Goal: Task Accomplishment & Management: Use online tool/utility

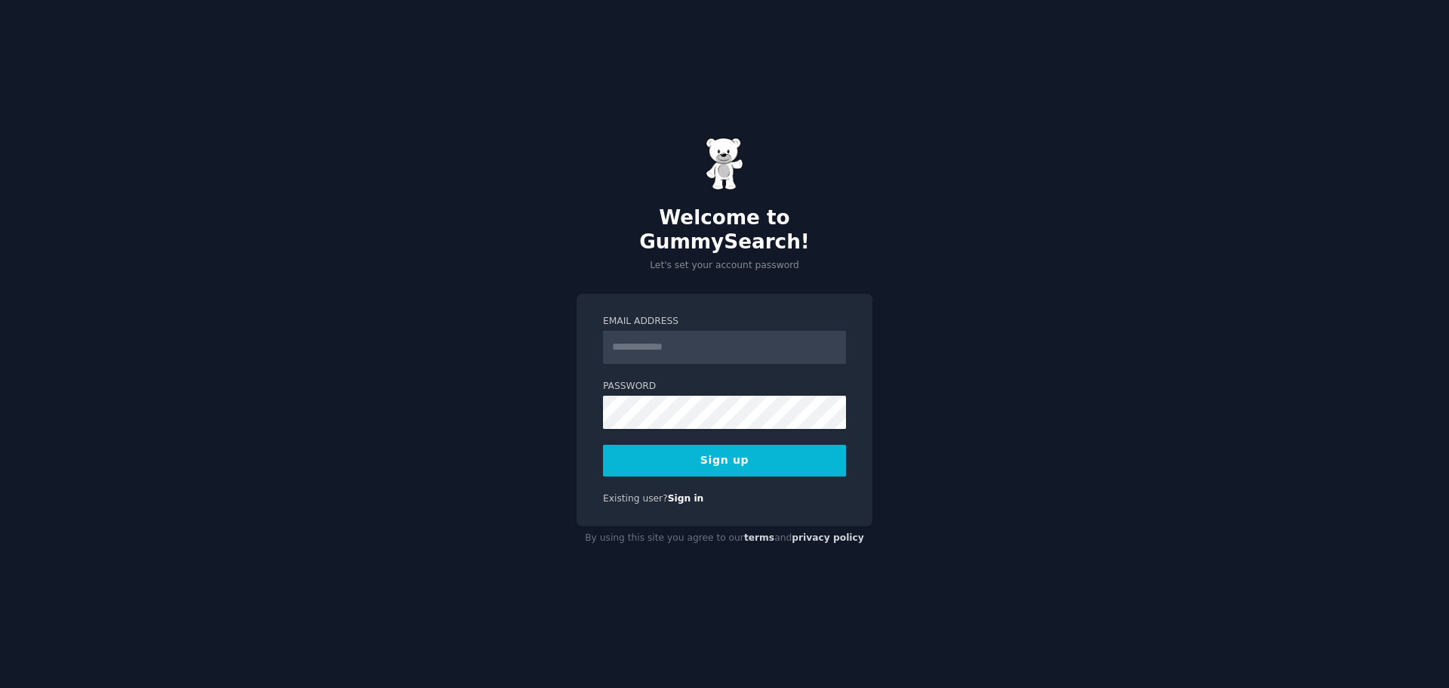
click at [651, 331] on input "Email Address" at bounding box center [724, 347] width 243 height 33
type input "**********"
click at [793, 457] on button "Sign up" at bounding box center [724, 461] width 243 height 32
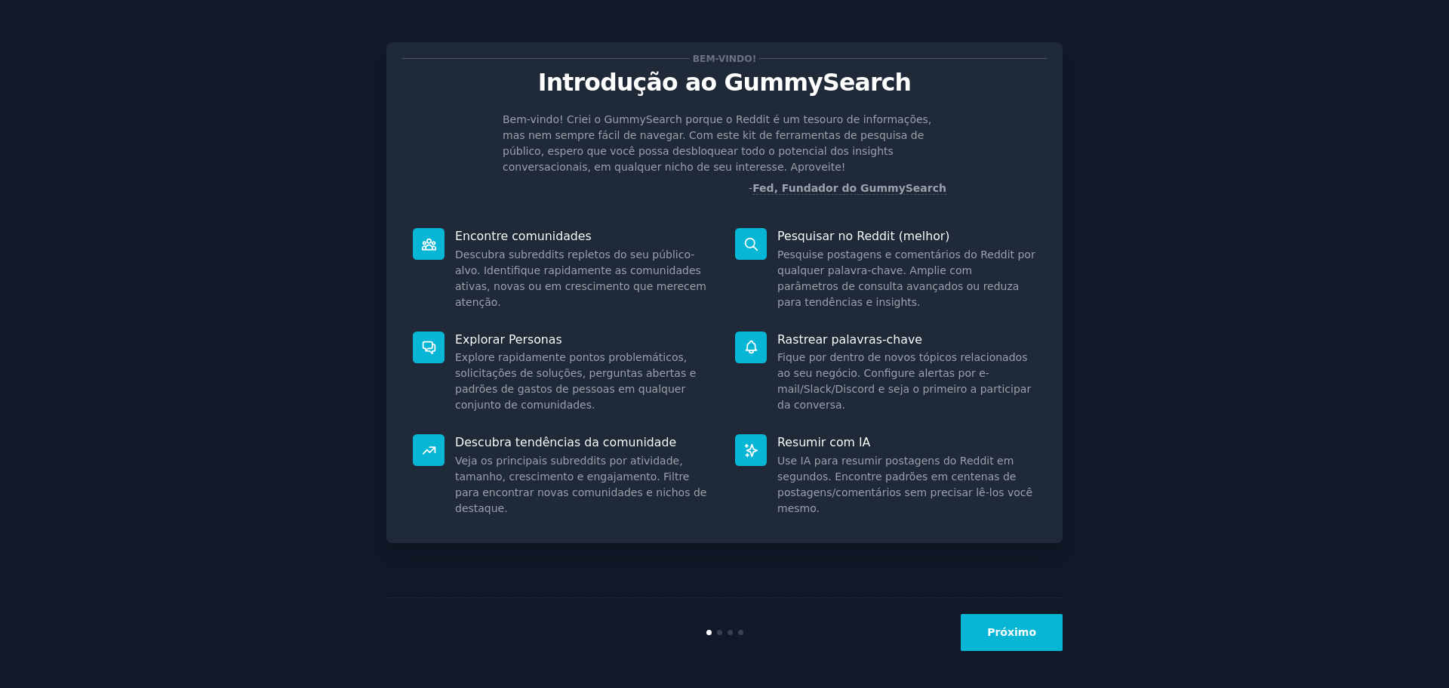
click at [1190, 171] on div "Bem-vindo! Introdução ao GummySearch Bem-vindo! Criei o GummySearch porque o Re…" at bounding box center [724, 343] width 1407 height 645
click at [752, 347] on icon at bounding box center [751, 347] width 16 height 16
click at [847, 346] on font "Rastrear palavras-chave" at bounding box center [849, 339] width 145 height 14
click at [1016, 633] on font "Próximo" at bounding box center [1011, 632] width 49 height 12
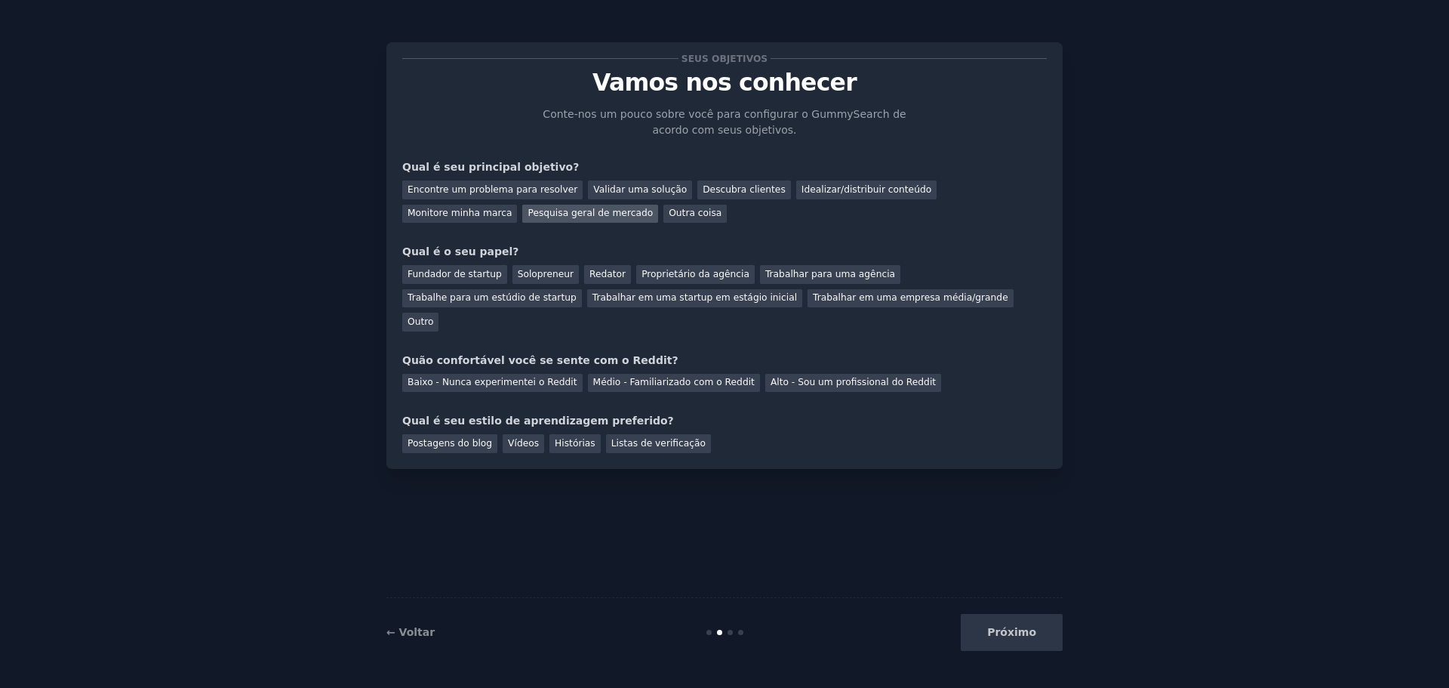
click at [528, 217] on font "Pesquisa geral de mercado" at bounding box center [590, 213] width 125 height 11
click at [433, 316] on font "Outro" at bounding box center [421, 321] width 26 height 11
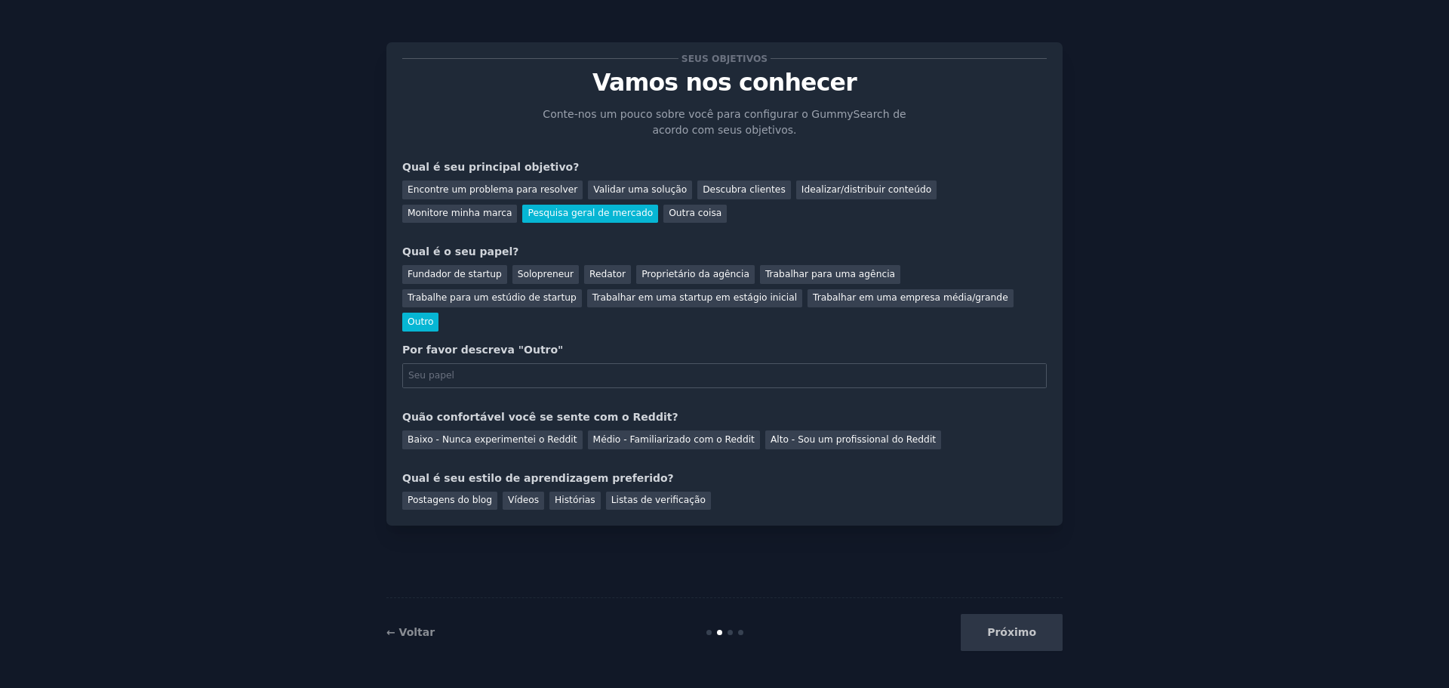
click at [446, 363] on input "text" at bounding box center [724, 376] width 645 height 26
click at [654, 434] on font "Médio - Familiarizado com o Reddit" at bounding box center [674, 439] width 162 height 11
click at [491, 363] on input "text" at bounding box center [724, 376] width 645 height 26
type input "blogueira"
click at [469, 494] on font "Postagens do blog" at bounding box center [450, 499] width 85 height 11
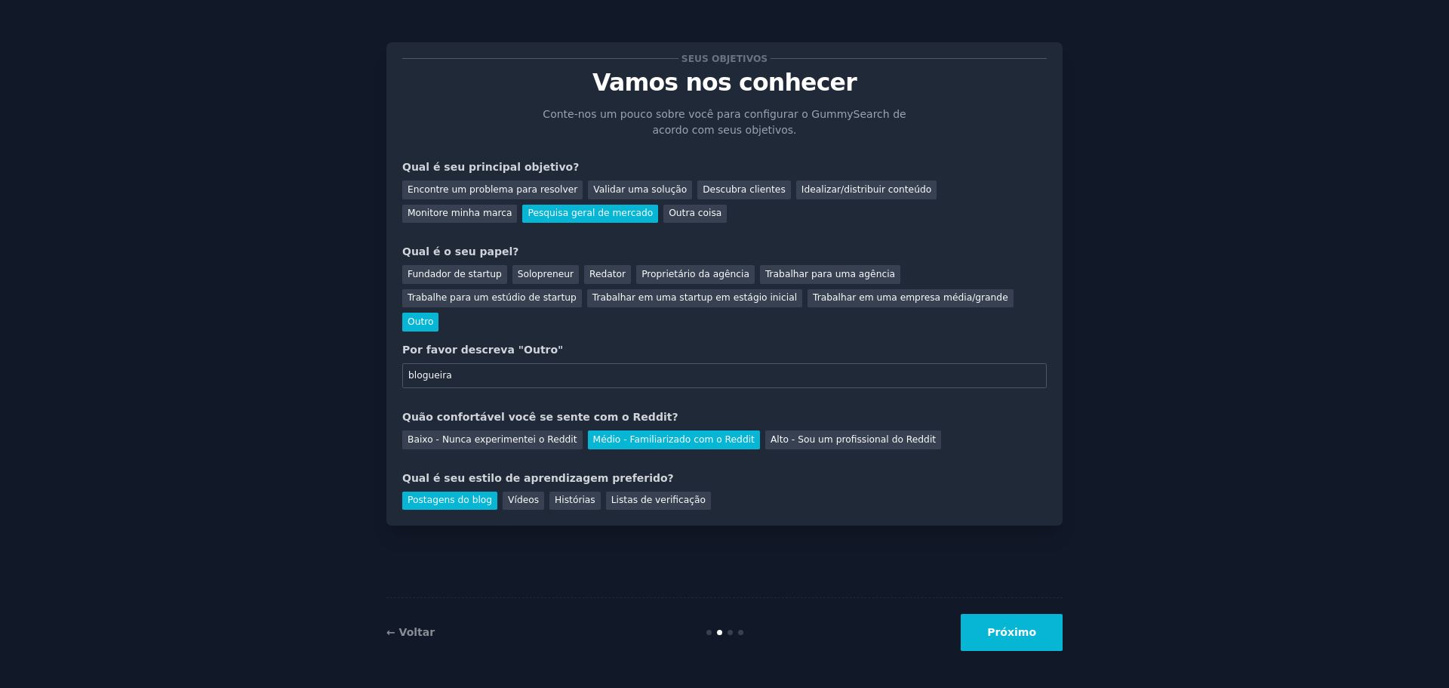
click at [1012, 630] on font "Próximo" at bounding box center [1011, 632] width 49 height 12
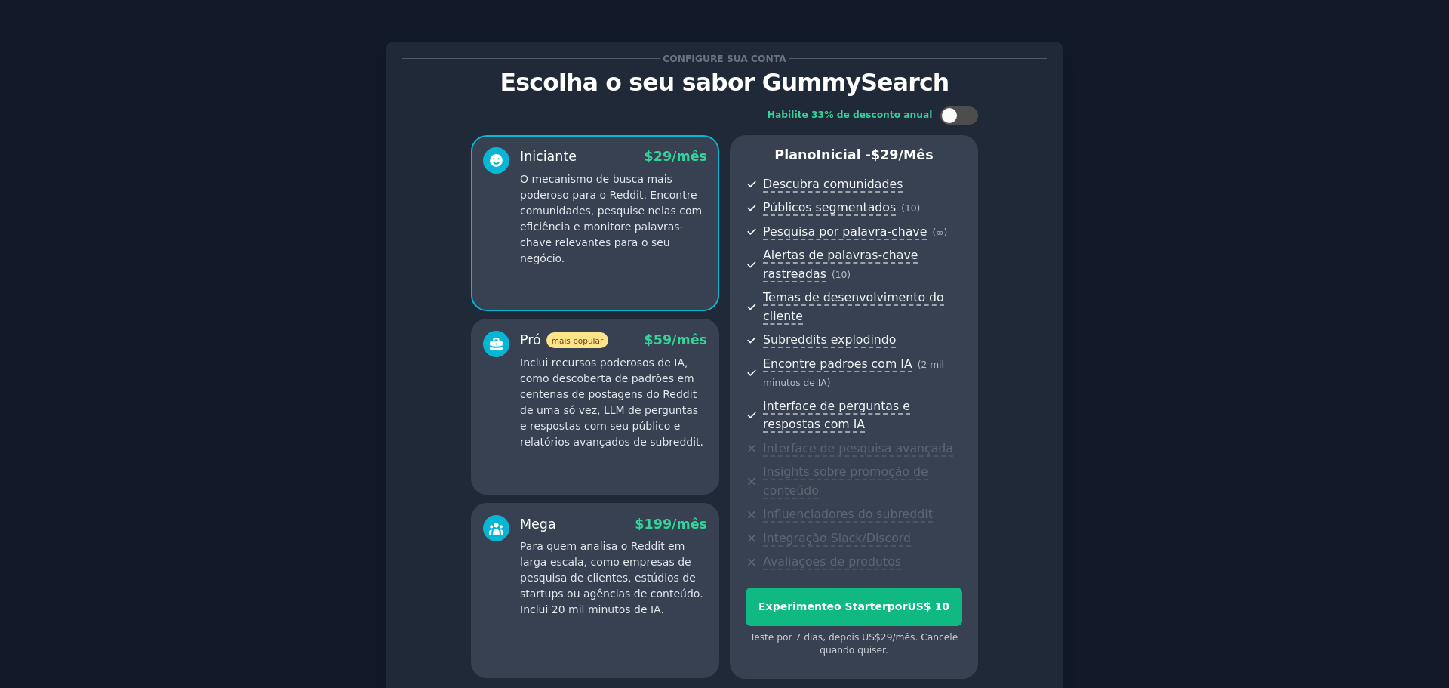
scroll to position [115, 0]
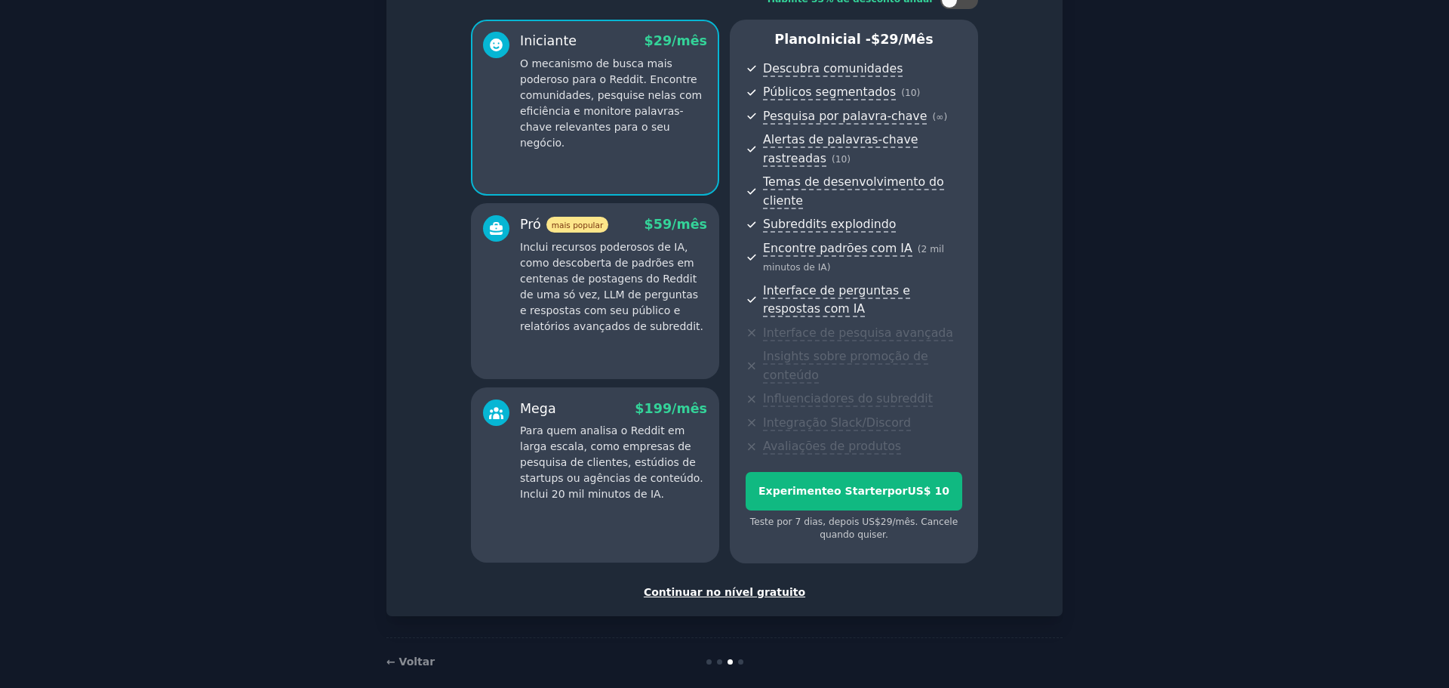
click at [737, 586] on font "Continuar no nível gratuito" at bounding box center [725, 592] width 162 height 12
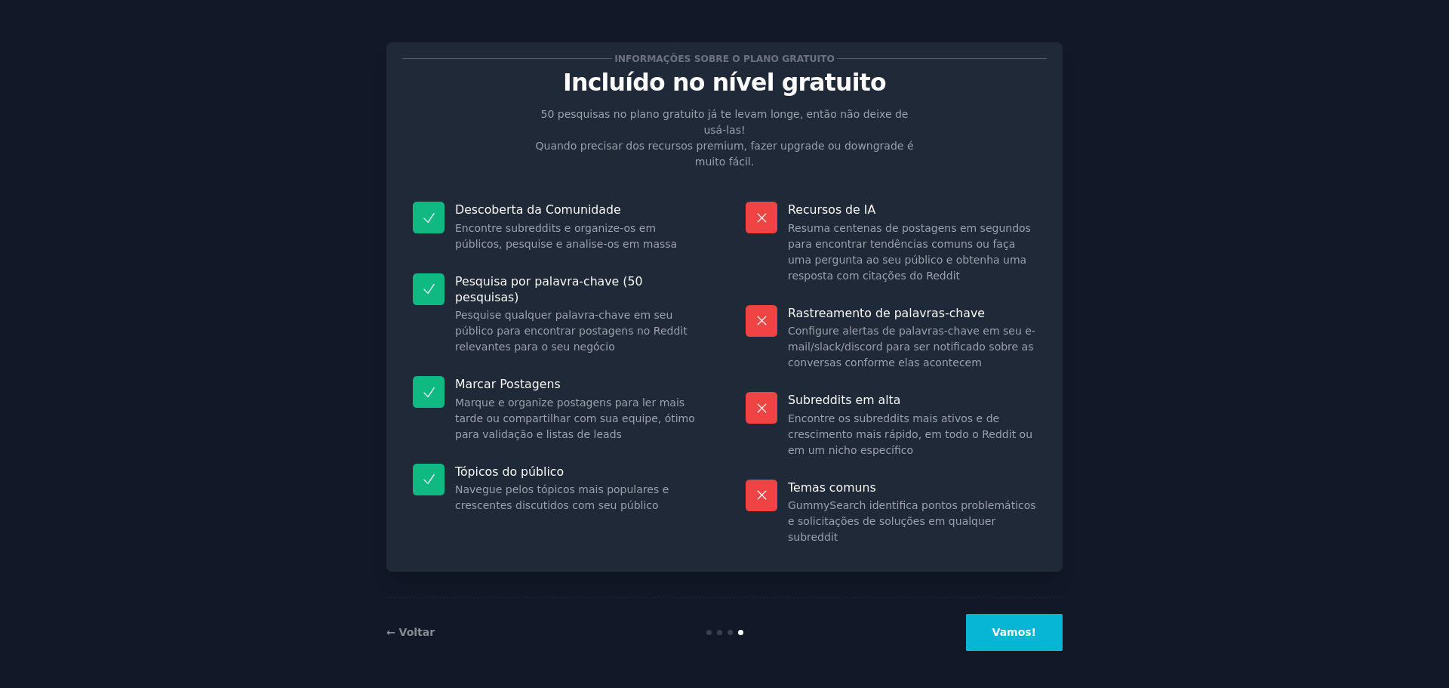
click at [1019, 630] on font "Vamos!" at bounding box center [1015, 632] width 44 height 12
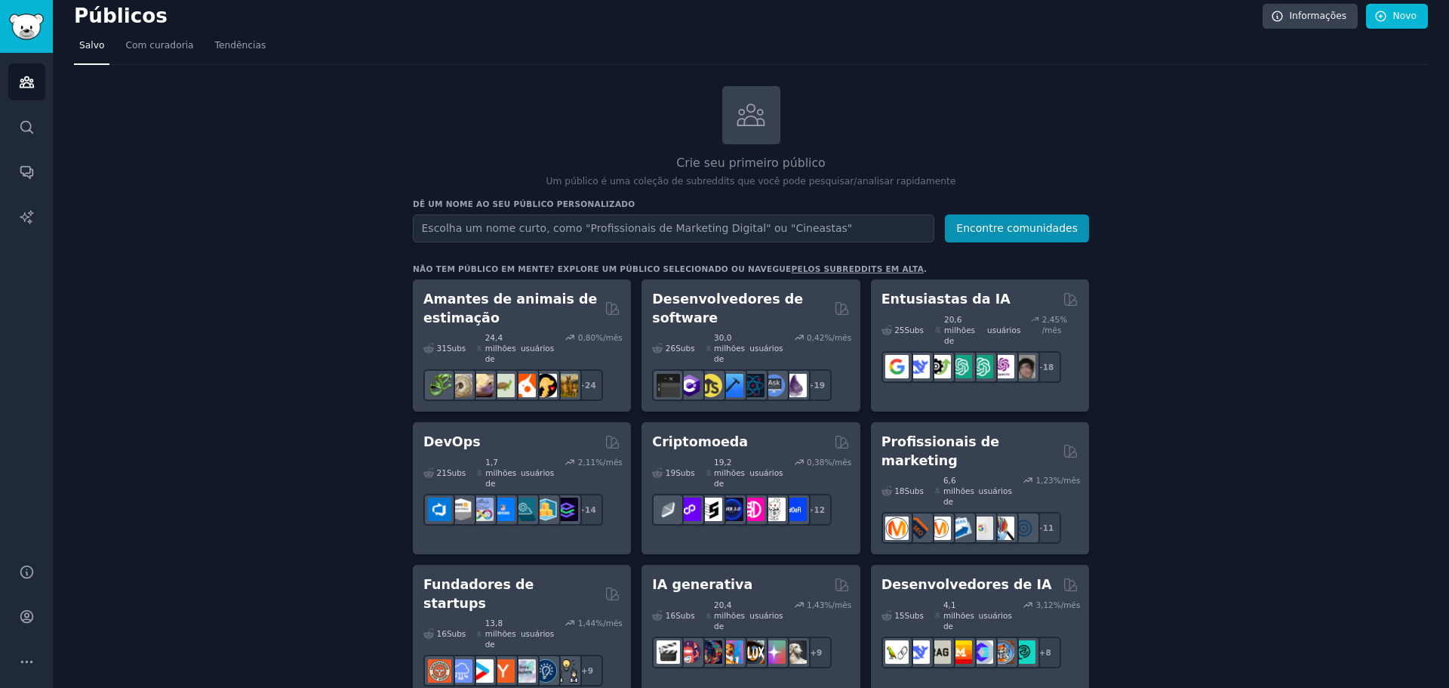
scroll to position [85, 0]
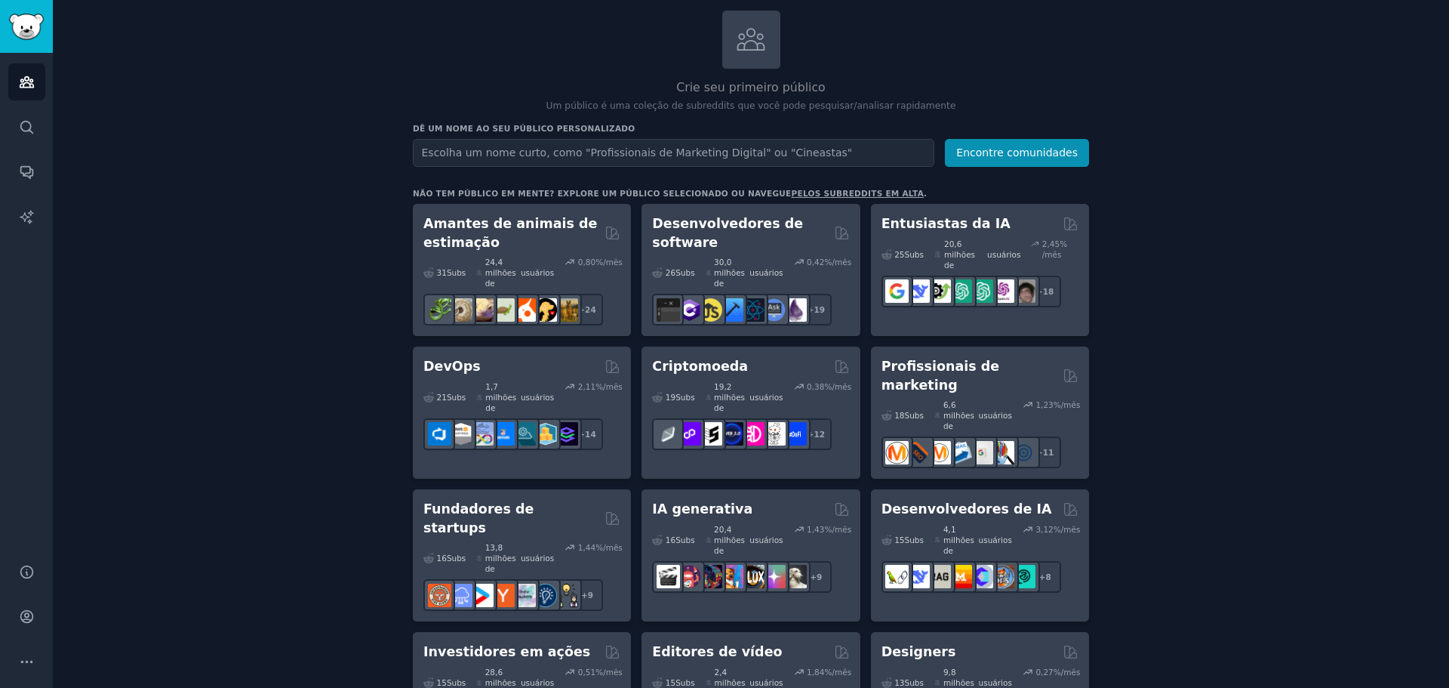
click at [475, 153] on input "text" at bounding box center [674, 153] width 522 height 28
type input "amantes de plantas"
click at [1024, 153] on font "Encontre comunidades" at bounding box center [1017, 152] width 122 height 12
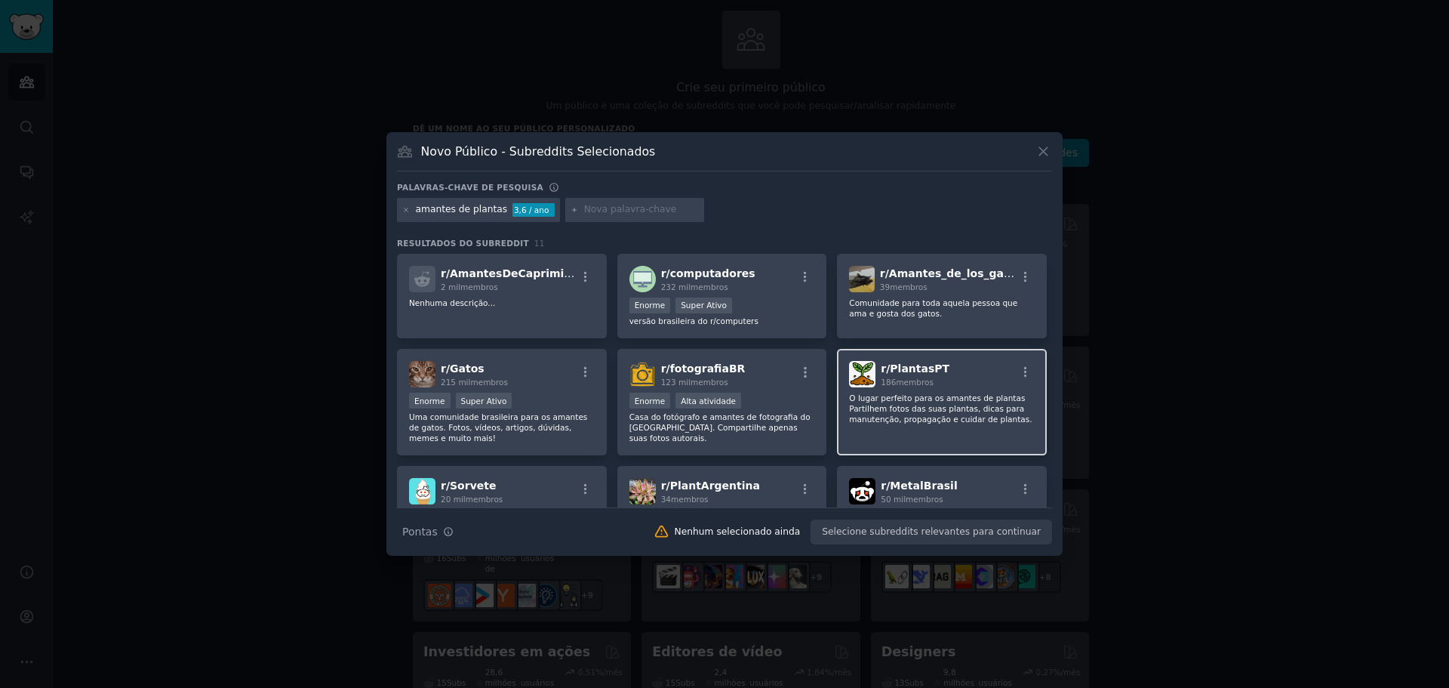
click at [958, 397] on font "O lugar perfeito para os amantes de plantas Partilhem fotos das suas plantas, d…" at bounding box center [940, 408] width 183 height 30
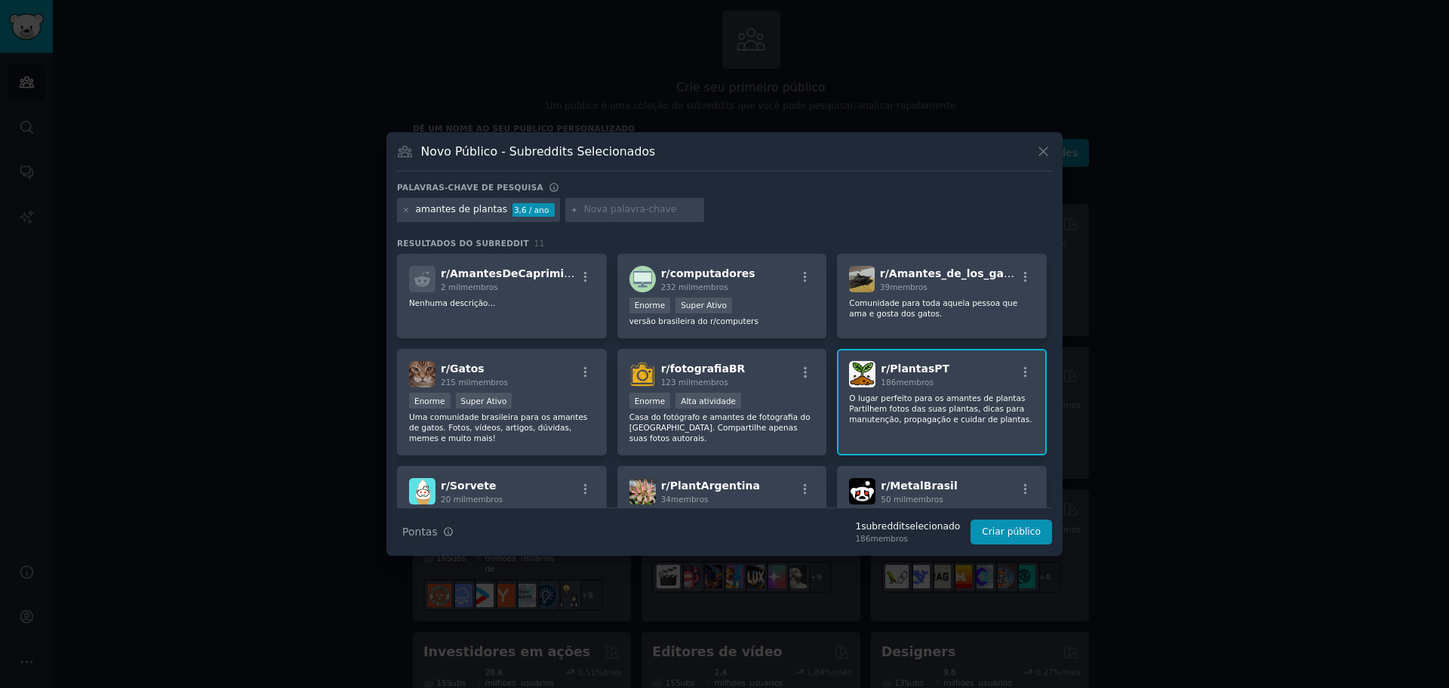
click at [586, 205] on input "text" at bounding box center [641, 210] width 115 height 14
click at [987, 523] on button "Criar público" at bounding box center [1012, 532] width 82 height 26
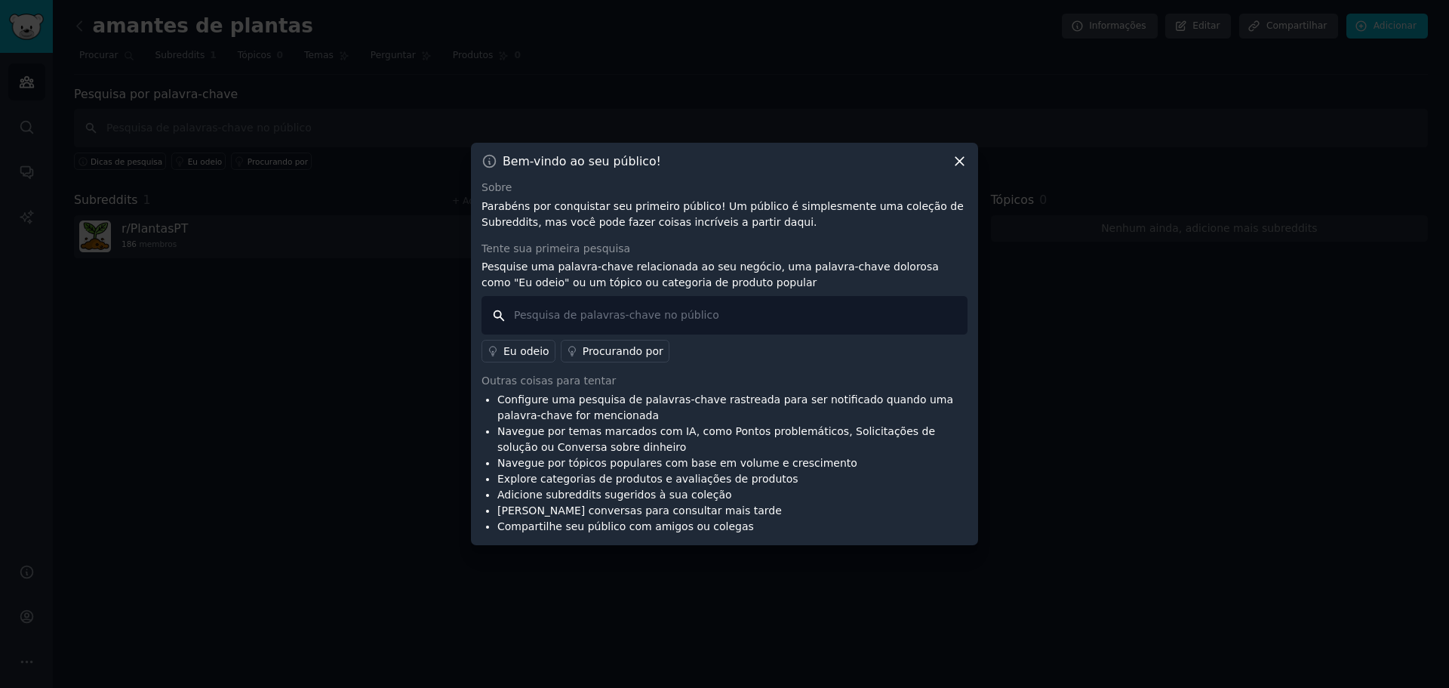
click at [562, 314] on input "text" at bounding box center [725, 315] width 486 height 38
click at [596, 314] on input "text" at bounding box center [725, 315] width 486 height 38
type input "flores"
click at [618, 352] on font "Procurando por" at bounding box center [623, 351] width 81 height 12
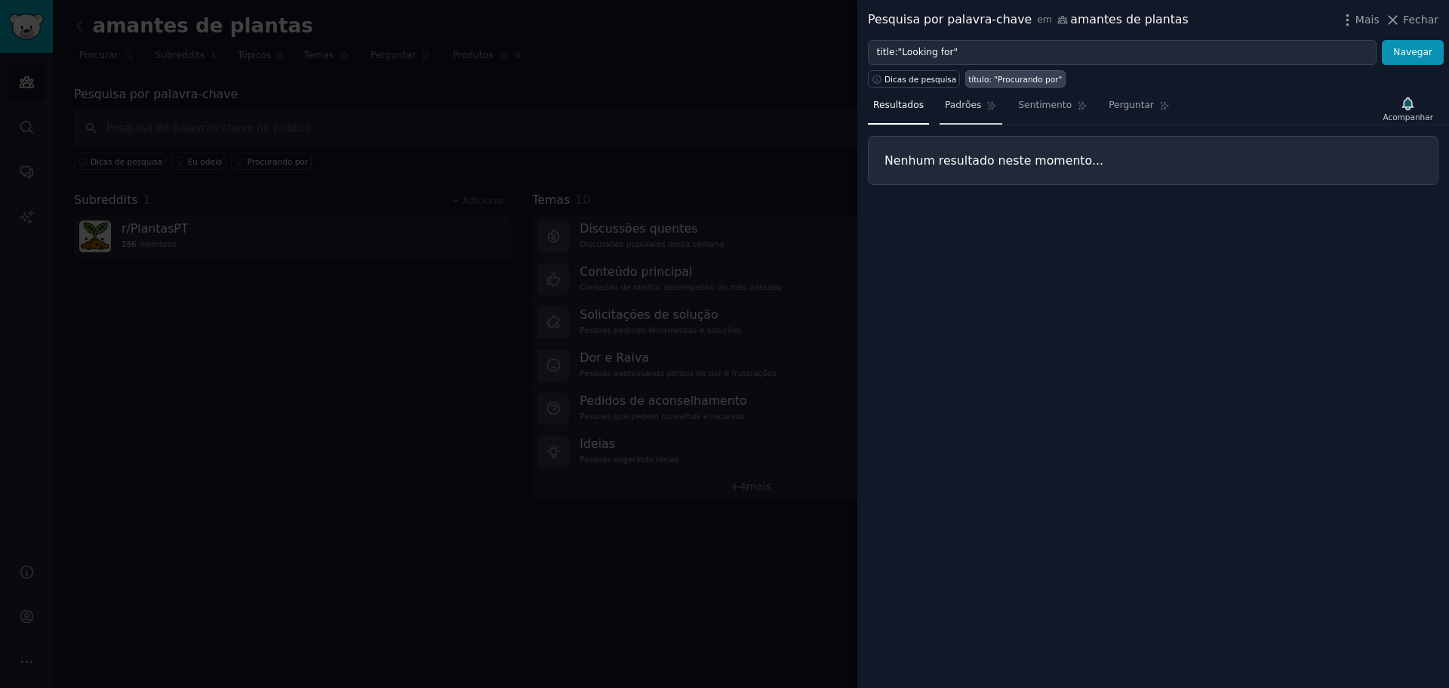
click at [959, 106] on font "Padrões" at bounding box center [963, 105] width 36 height 11
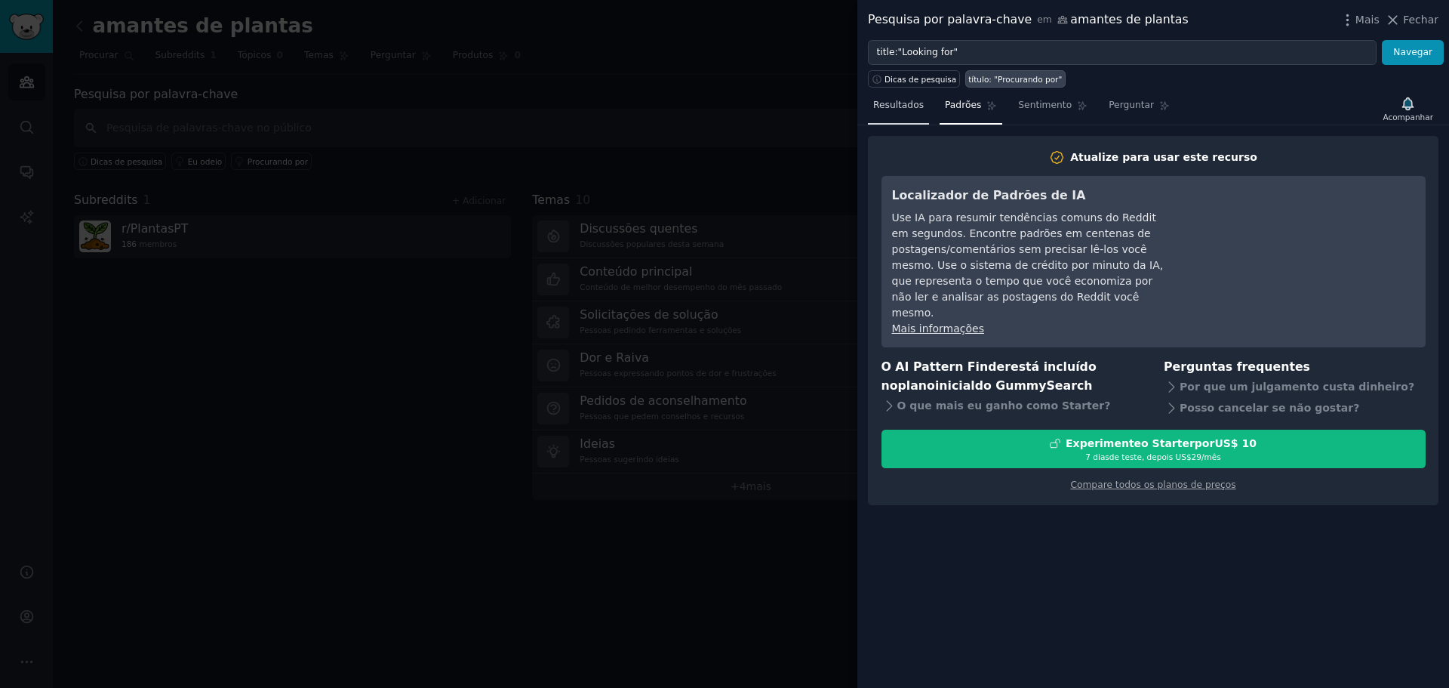
click at [907, 106] on font "Resultados" at bounding box center [898, 105] width 51 height 11
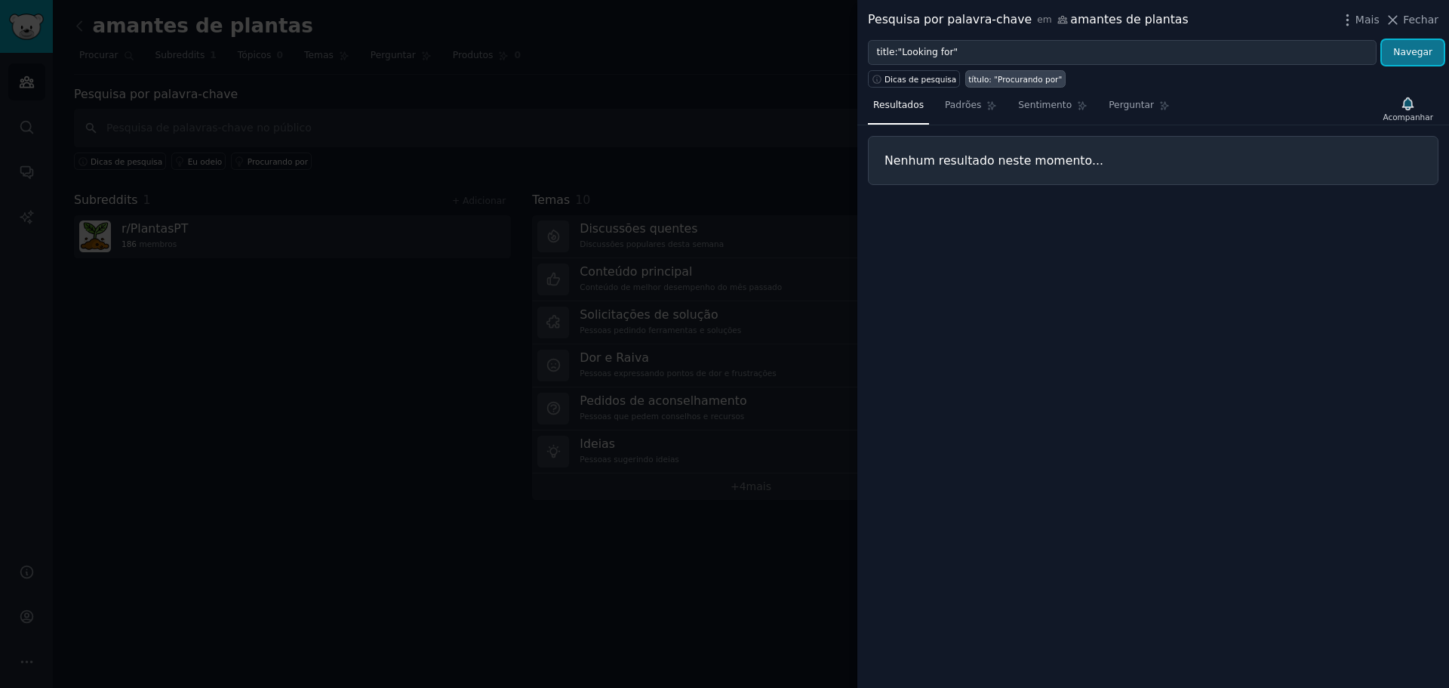
click at [1415, 48] on font "Navegar" at bounding box center [1412, 52] width 39 height 11
click at [1397, 21] on icon at bounding box center [1393, 20] width 8 height 8
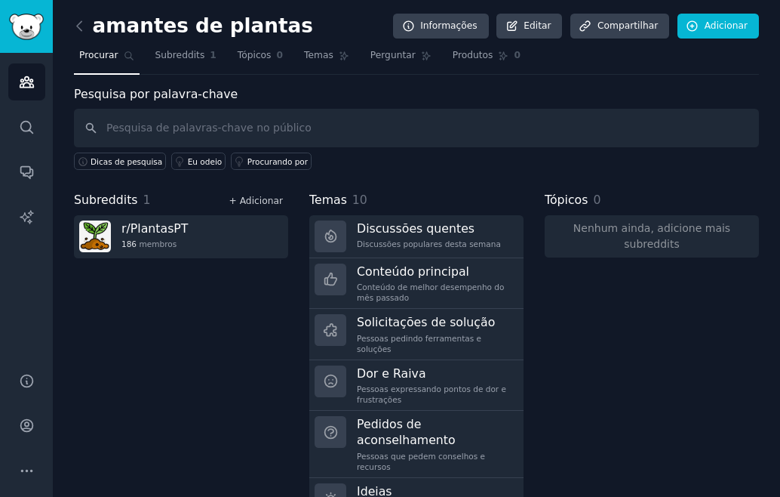
click at [256, 200] on font "+ Adicionar" at bounding box center [256, 200] width 54 height 11
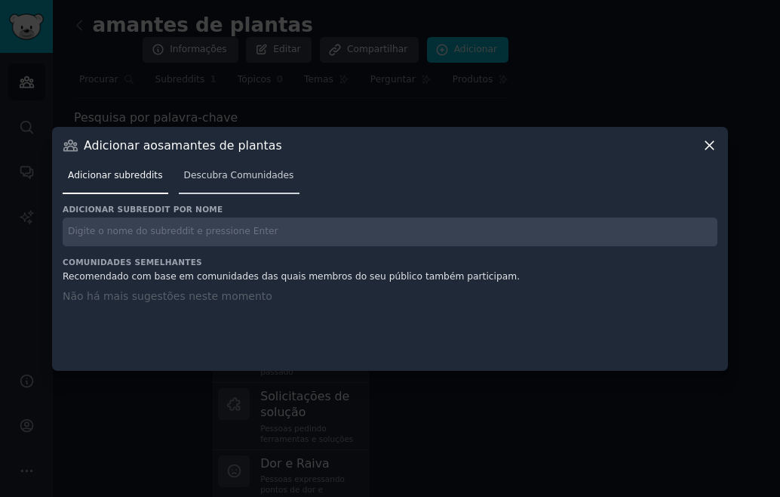
click at [245, 181] on span "Descubra Comunidades" at bounding box center [239, 176] width 110 height 14
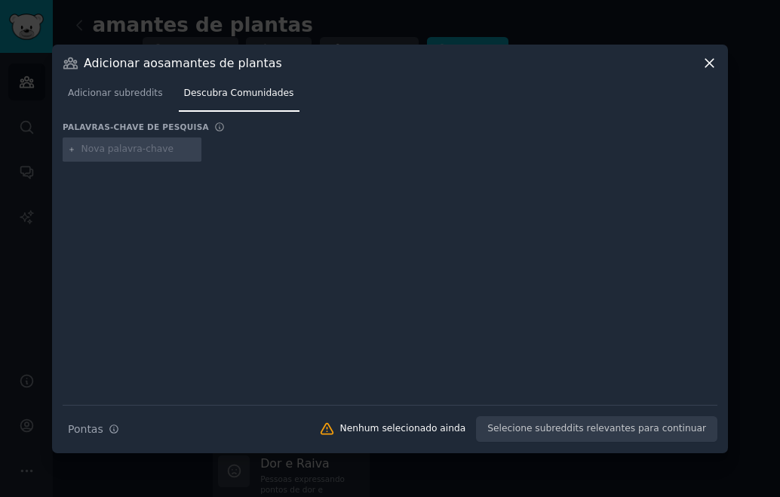
click at [704, 59] on icon at bounding box center [710, 63] width 16 height 16
